Goal: Transaction & Acquisition: Purchase product/service

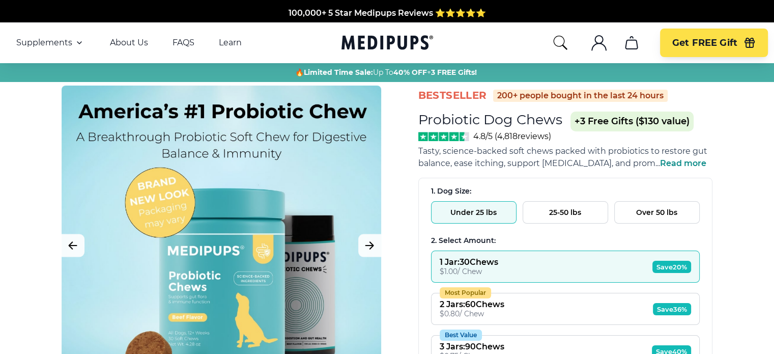
click at [468, 216] on button "Under 25 lbs" at bounding box center [474, 212] width 86 height 22
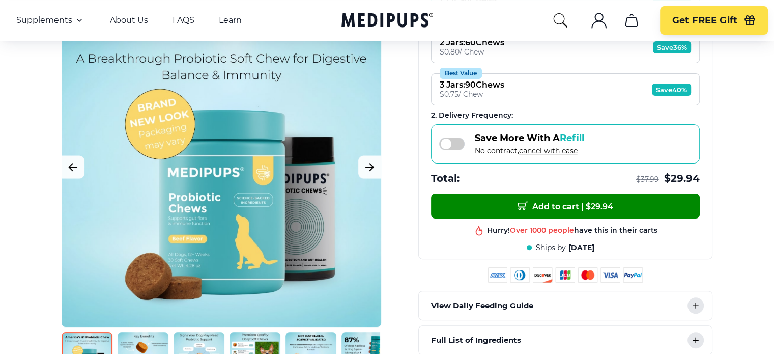
scroll to position [306, 0]
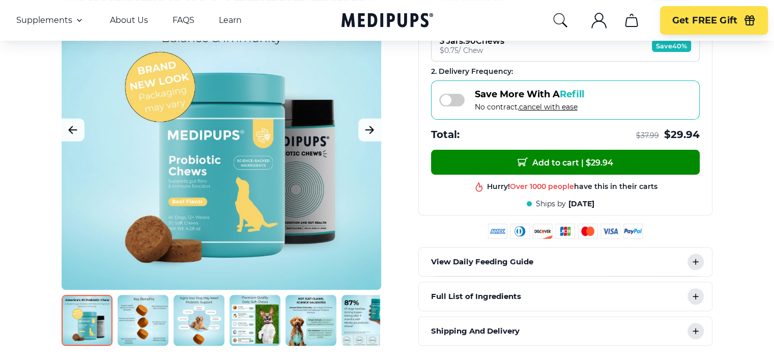
click at [696, 294] on icon at bounding box center [695, 296] width 5 height 5
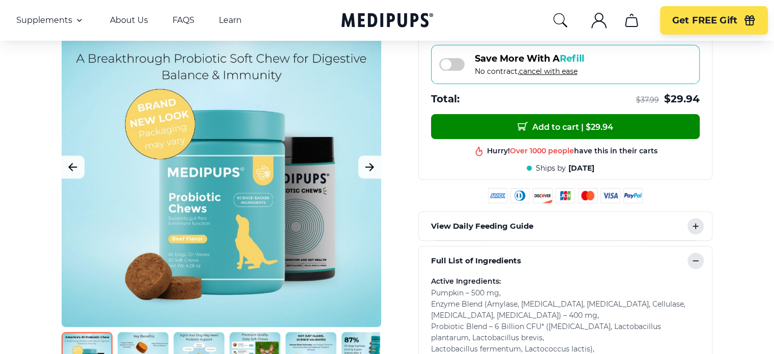
scroll to position [458, 0]
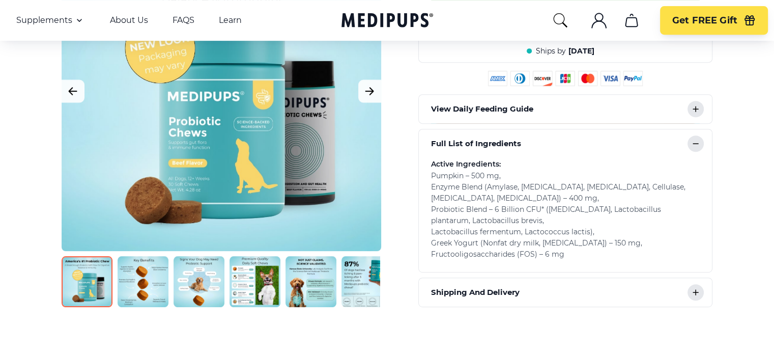
click at [698, 289] on icon at bounding box center [696, 292] width 12 height 12
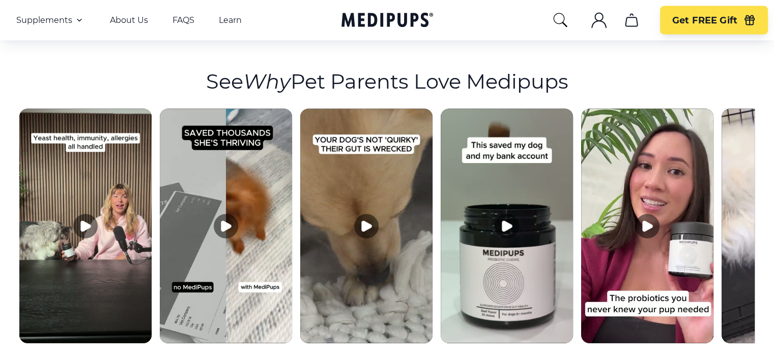
scroll to position [2088, 0]
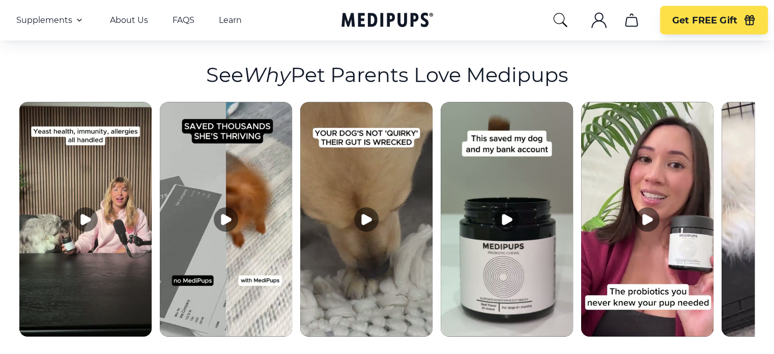
click at [81, 214] on icon "Play video" at bounding box center [86, 219] width 10 height 10
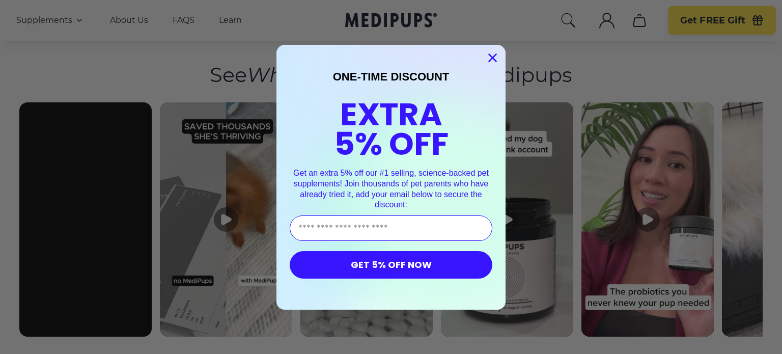
click at [484, 54] on circle "Close dialog" at bounding box center [492, 57] width 17 height 17
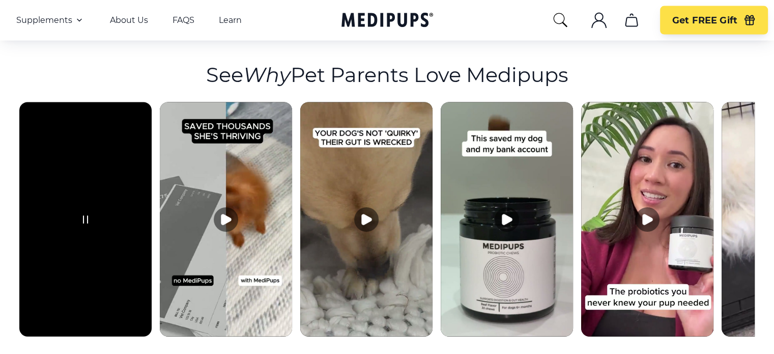
click at [84, 216] on icon "Pause video" at bounding box center [86, 219] width 4 height 7
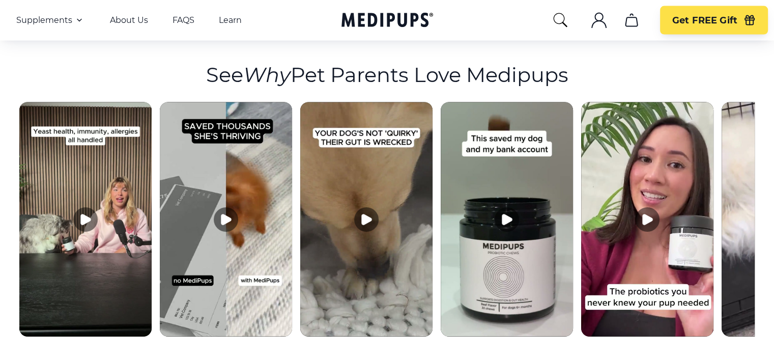
click at [81, 214] on icon "Play video" at bounding box center [86, 219] width 10 height 10
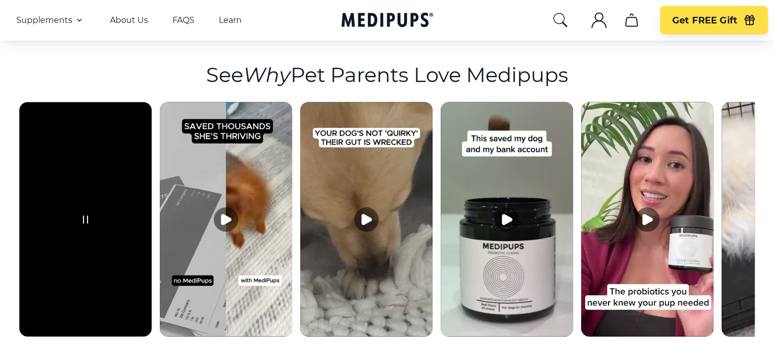
click at [360, 143] on img at bounding box center [366, 219] width 132 height 234
click at [362, 214] on icon "Play video" at bounding box center [367, 219] width 10 height 10
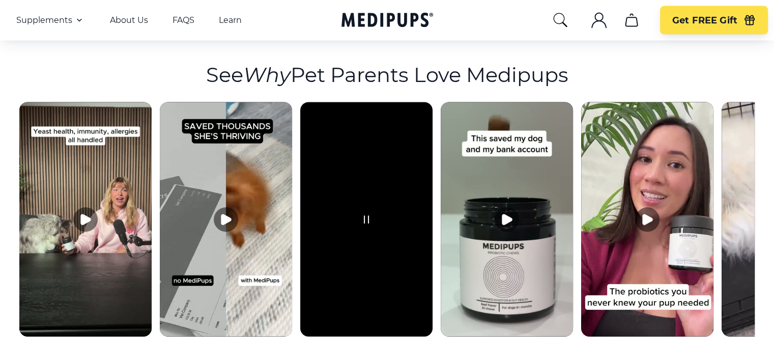
click at [766, 117] on section "See Why Pet Parents Love Medipups" at bounding box center [387, 189] width 774 height 308
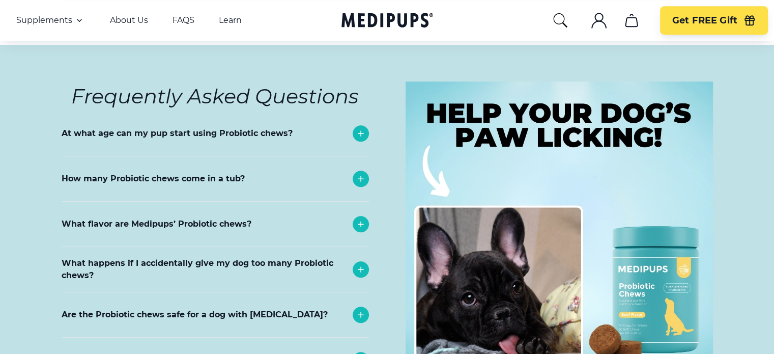
scroll to position [4633, 0]
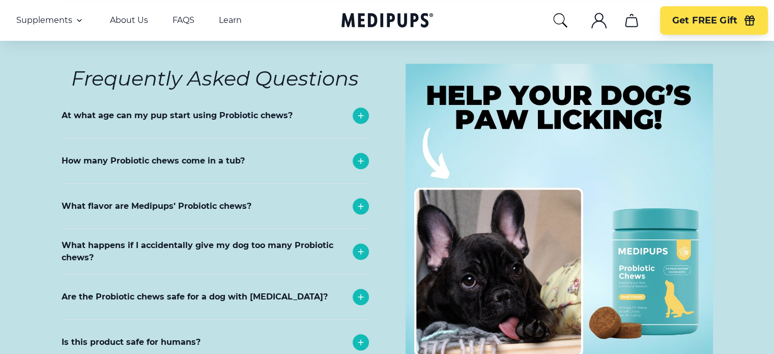
click at [358, 155] on icon at bounding box center [361, 161] width 12 height 12
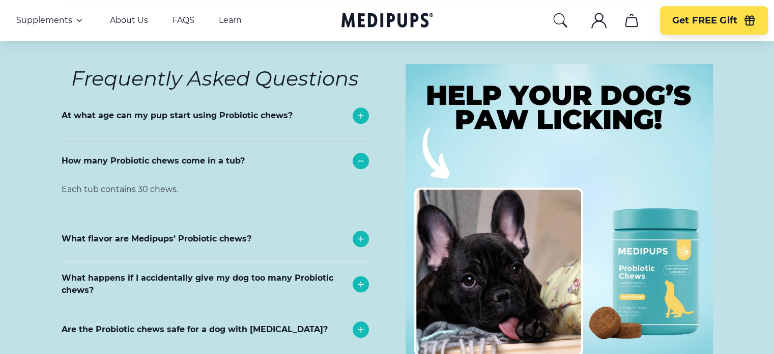
click at [358, 155] on icon at bounding box center [361, 161] width 12 height 12
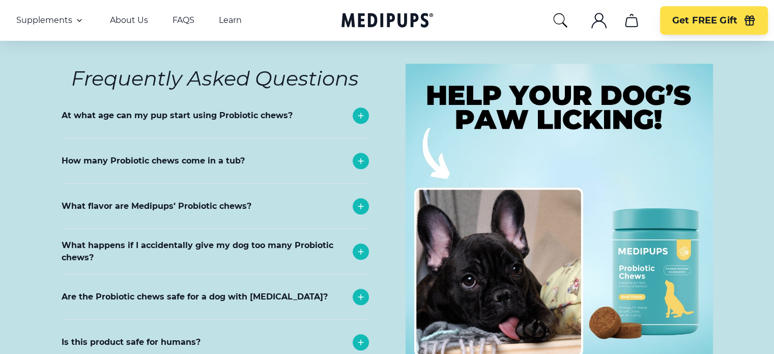
click at [362, 245] on icon at bounding box center [361, 251] width 12 height 12
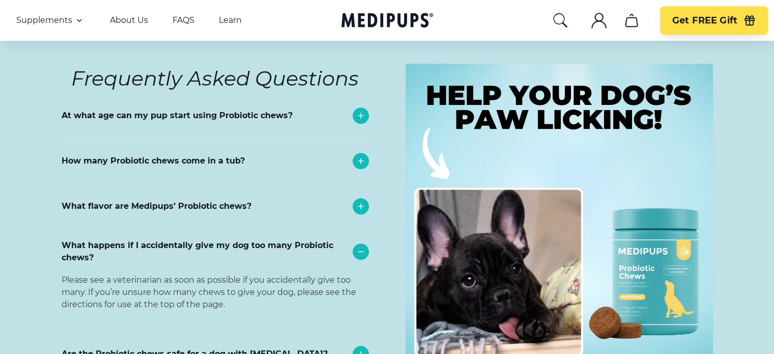
click at [362, 245] on icon at bounding box center [361, 251] width 12 height 12
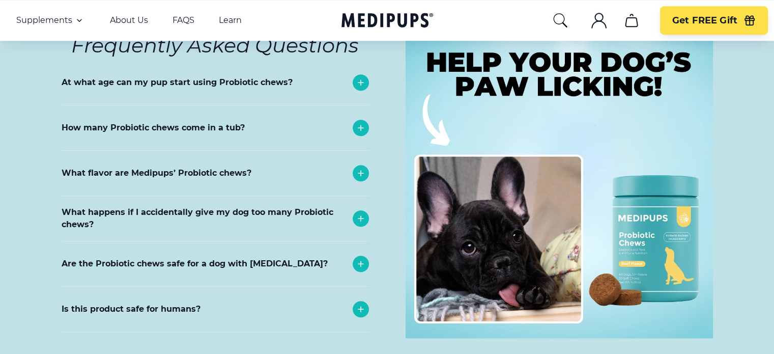
scroll to position [4684, 0]
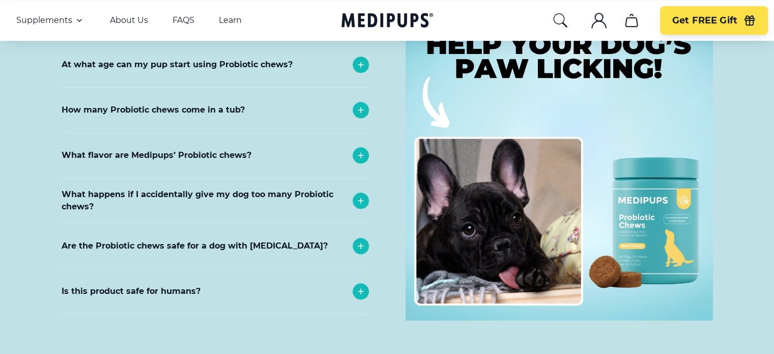
click at [365, 285] on icon at bounding box center [361, 291] width 12 height 12
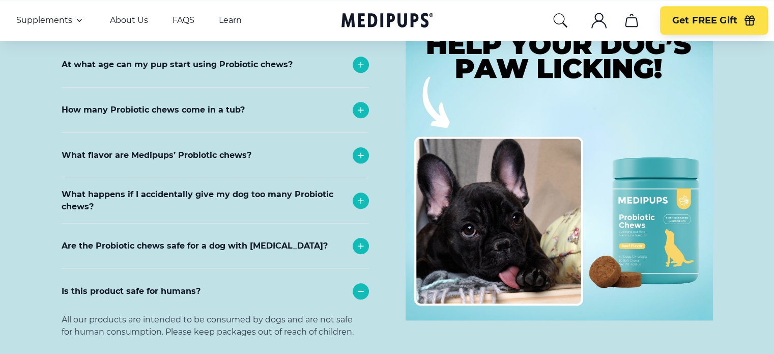
click at [365, 285] on icon at bounding box center [361, 291] width 12 height 12
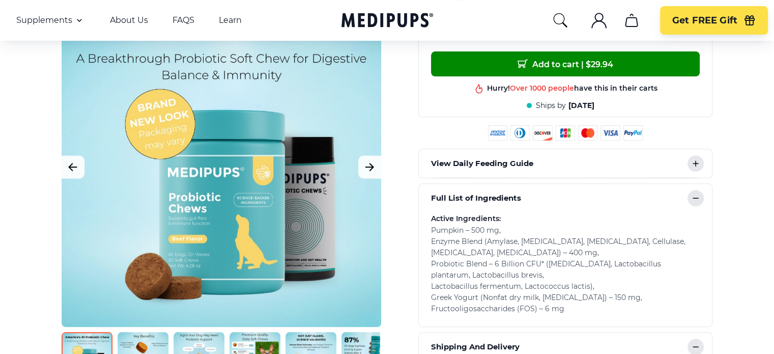
scroll to position [376, 0]
